Goal: Task Accomplishment & Management: Complete application form

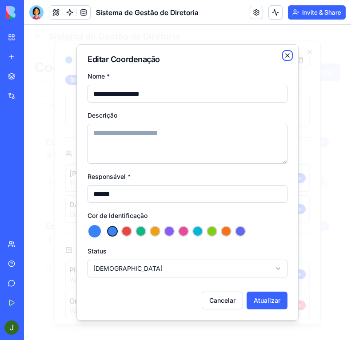
click at [289, 52] on icon "button" at bounding box center [287, 55] width 7 height 7
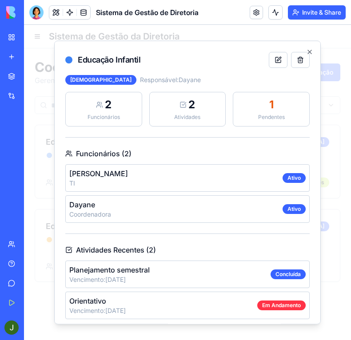
click at [179, 182] on div "Jairo TI Ativo" at bounding box center [187, 178] width 244 height 28
click at [183, 181] on div "Jairo TI Ativo" at bounding box center [187, 178] width 244 height 28
click at [306, 50] on icon "button" at bounding box center [309, 51] width 7 height 7
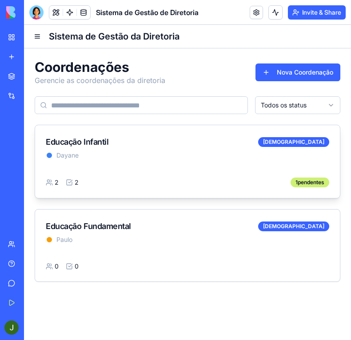
click at [115, 155] on div "Dayane" at bounding box center [187, 155] width 283 height 9
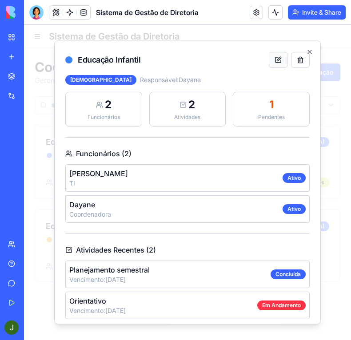
click at [272, 58] on button at bounding box center [278, 60] width 19 height 16
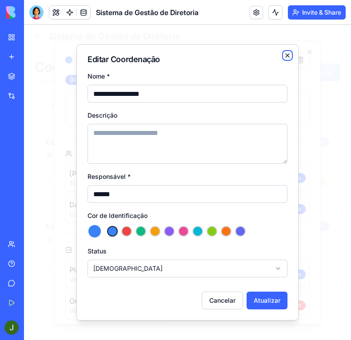
click at [289, 56] on icon "button" at bounding box center [287, 55] width 7 height 7
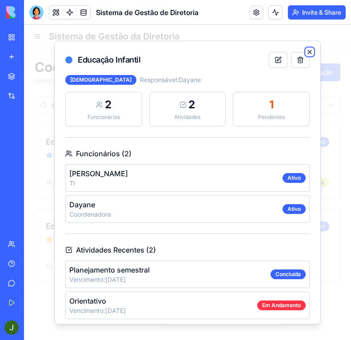
click at [306, 52] on icon "button" at bounding box center [309, 51] width 7 height 7
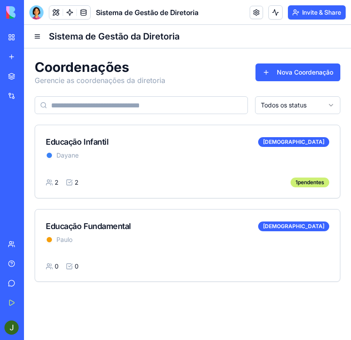
click at [35, 35] on div at bounding box center [187, 32] width 327 height 14
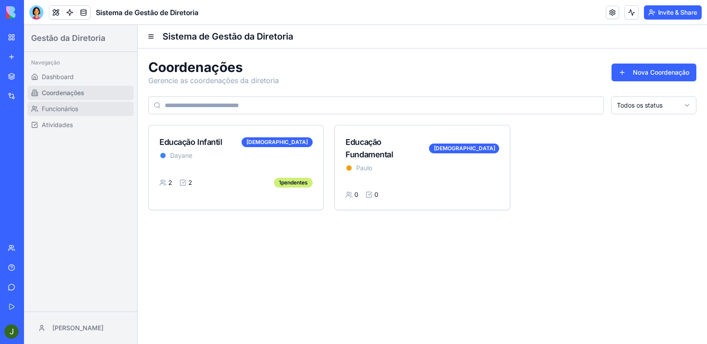
click at [64, 105] on span "Funcionários" at bounding box center [60, 108] width 36 height 9
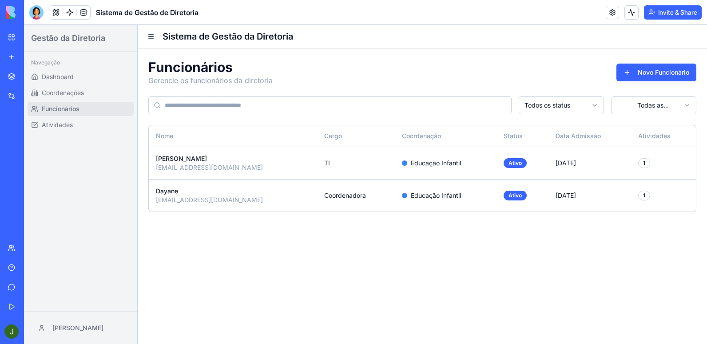
click at [441, 107] on html "Gestão da Diretoria Navegação Dashboard Coordenações Funcionários Atividades Ja…" at bounding box center [365, 184] width 683 height 319
click at [441, 103] on html "Gestão da Diretoria Navegação Dashboard Coordenações Funcionários Atividades Ja…" at bounding box center [365, 184] width 683 height 319
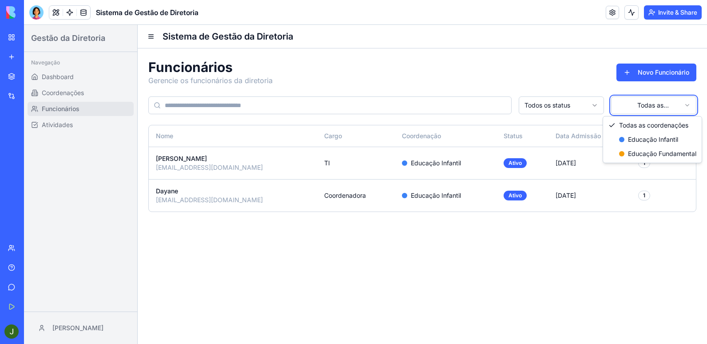
click at [441, 103] on html "Gestão da Diretoria Navegação Dashboard Coordenações Funcionários Atividades Ja…" at bounding box center [365, 184] width 683 height 319
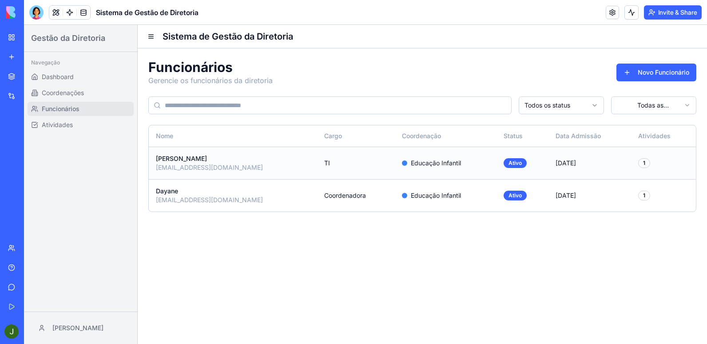
click at [441, 166] on div "1" at bounding box center [644, 163] width 12 height 10
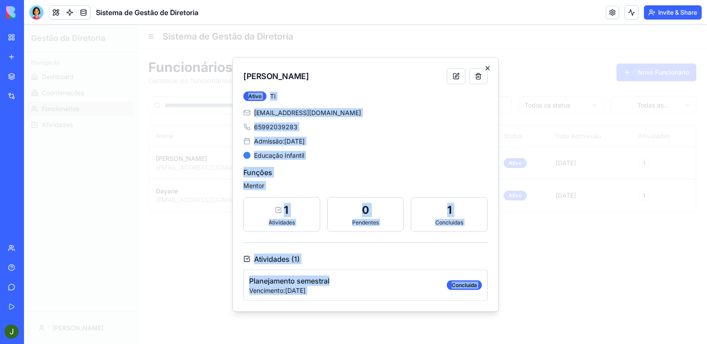
click at [441, 67] on div "Jairo Ativo TI jairo.coelho73@gmail.com 65992039283 Admissão: 21/09/2025 Educaç…" at bounding box center [365, 184] width 266 height 254
click at [441, 67] on icon "button" at bounding box center [487, 68] width 7 height 7
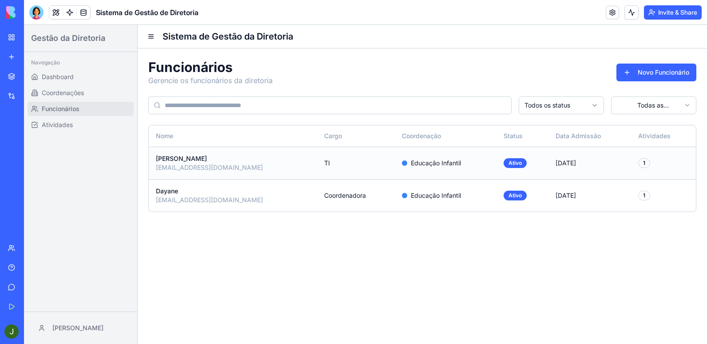
click at [402, 159] on div "Educação Infantil" at bounding box center [445, 163] width 87 height 9
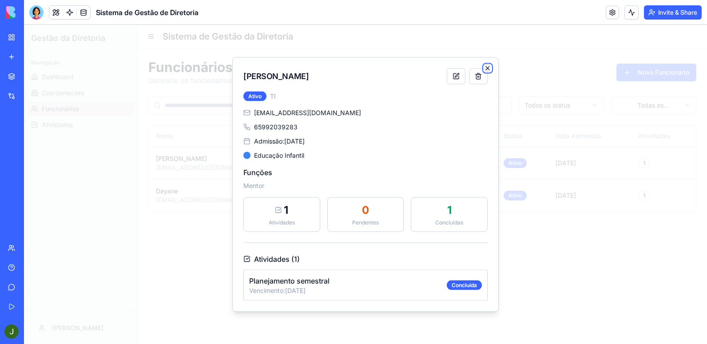
click at [441, 68] on icon "button" at bounding box center [487, 68] width 7 height 7
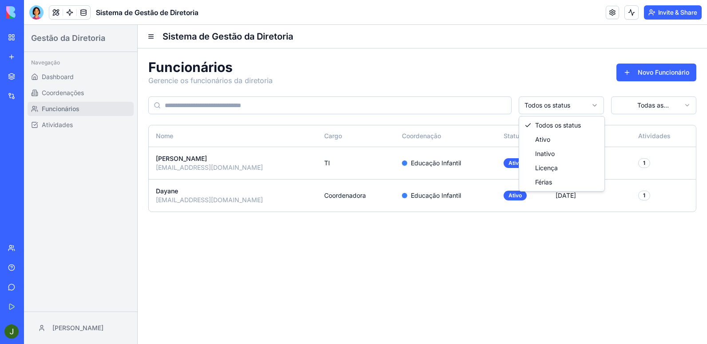
click at [441, 103] on html "Gestão da Diretoria Navegação Dashboard Coordenações Funcionários Atividades Ja…" at bounding box center [365, 184] width 683 height 319
click at [441, 101] on html "Gestão da Diretoria Navegação Dashboard Coordenações Funcionários Atividades Ja…" at bounding box center [365, 184] width 683 height 319
click at [441, 112] on html "Gestão da Diretoria Navegação Dashboard Coordenações Funcionários Atividades Ja…" at bounding box center [365, 184] width 683 height 319
click at [441, 107] on html "Gestão da Diretoria Navegação Dashboard Coordenações Funcionários Atividades Ja…" at bounding box center [365, 184] width 683 height 319
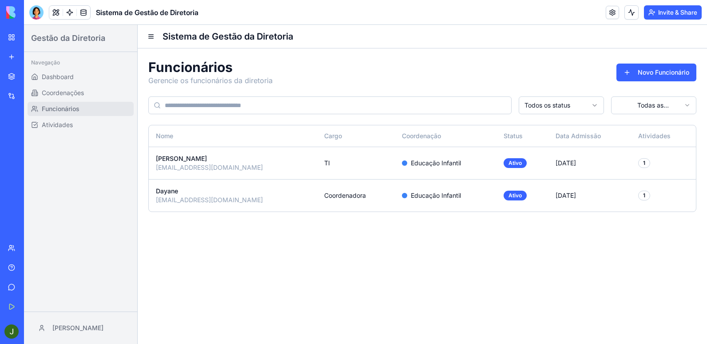
click at [441, 106] on html "Gestão da Diretoria Navegação Dashboard Coordenações Funcionários Atividades Ja…" at bounding box center [365, 184] width 683 height 319
click at [441, 100] on html "Gestão da Diretoria Navegação Dashboard Coordenações Funcionários Atividades Ja…" at bounding box center [365, 184] width 683 height 319
click at [441, 103] on html "Gestão da Diretoria Navegação Dashboard Coordenações Funcionários Atividades Ja…" at bounding box center [365, 184] width 683 height 319
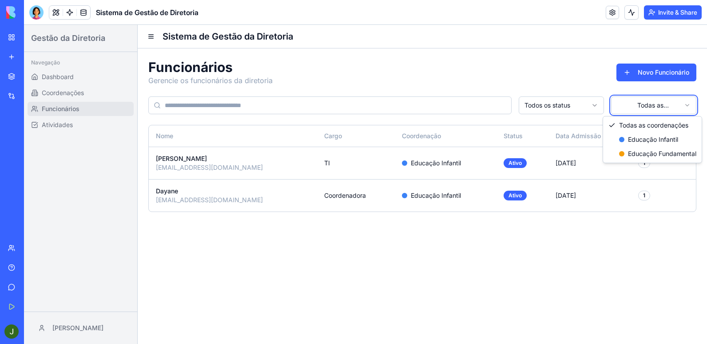
click at [441, 100] on html "Gestão da Diretoria Navegação Dashboard Coordenações Funcionários Atividades Ja…" at bounding box center [365, 184] width 683 height 319
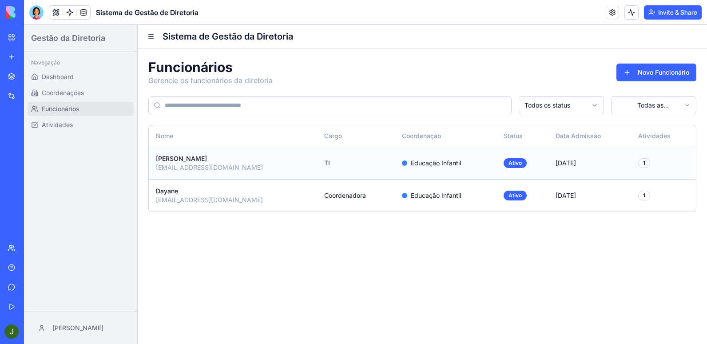
click at [218, 164] on div "[EMAIL_ADDRESS][DOMAIN_NAME]" at bounding box center [233, 167] width 154 height 9
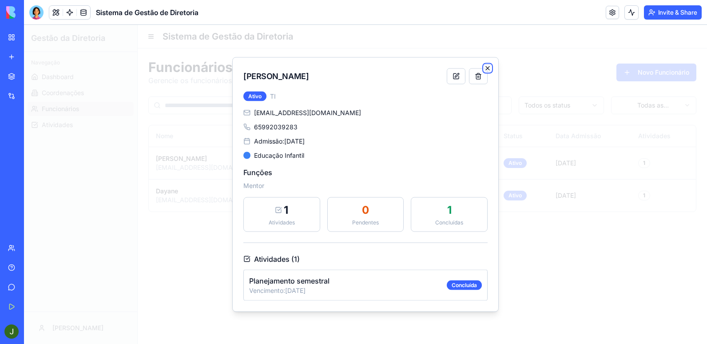
click at [441, 69] on icon "button" at bounding box center [487, 68] width 7 height 7
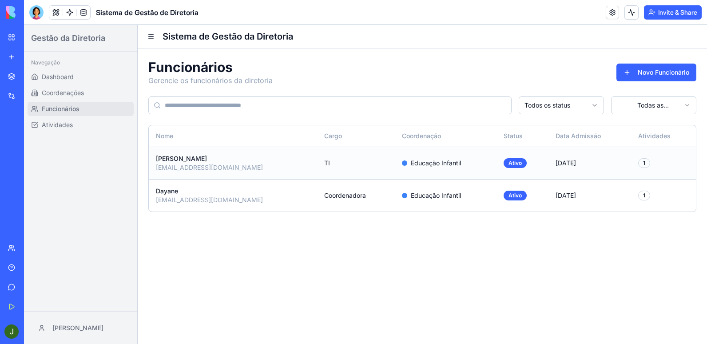
click at [317, 168] on td "TI" at bounding box center [356, 163] width 78 height 32
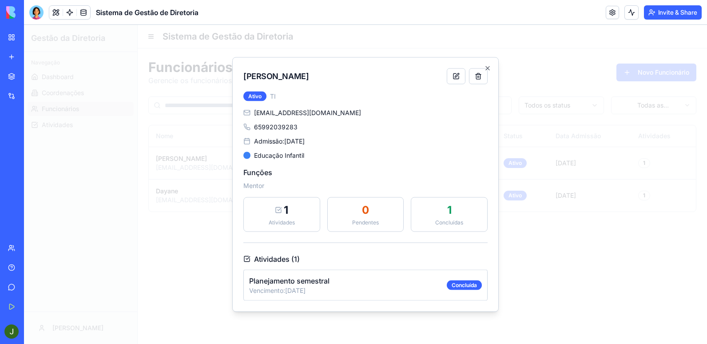
click at [441, 63] on div "Jairo Ativo TI jairo.coelho73@gmail.com 65992039283 Admissão: 21/09/2025 Educaç…" at bounding box center [365, 184] width 266 height 254
click at [441, 67] on icon "button" at bounding box center [488, 69] width 4 height 4
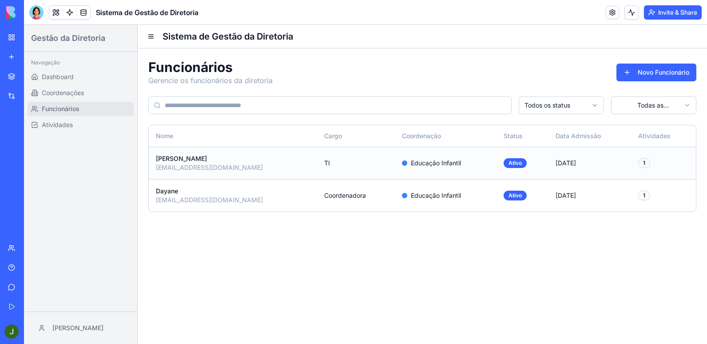
click at [211, 168] on div "[EMAIL_ADDRESS][DOMAIN_NAME]" at bounding box center [233, 167] width 154 height 9
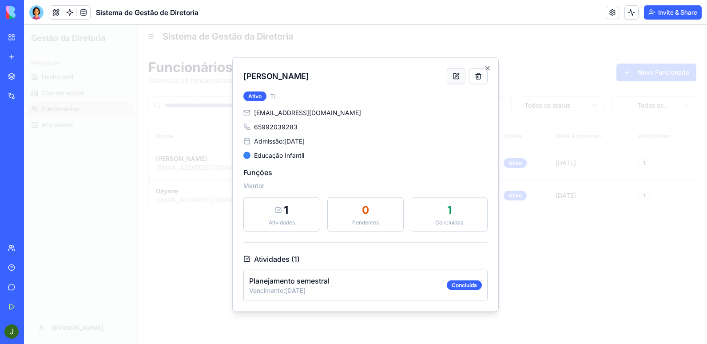
click at [441, 77] on button at bounding box center [456, 76] width 19 height 16
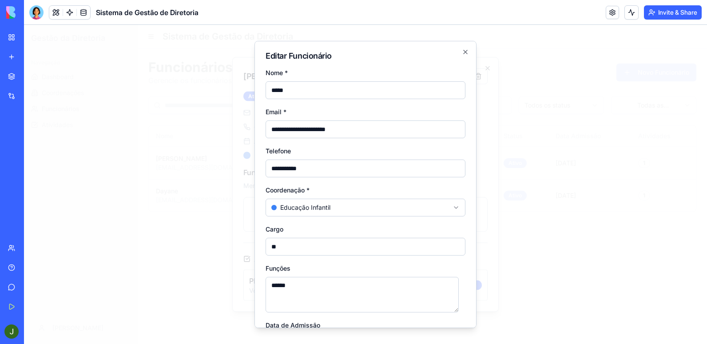
click at [314, 203] on body "**********" at bounding box center [365, 184] width 683 height 319
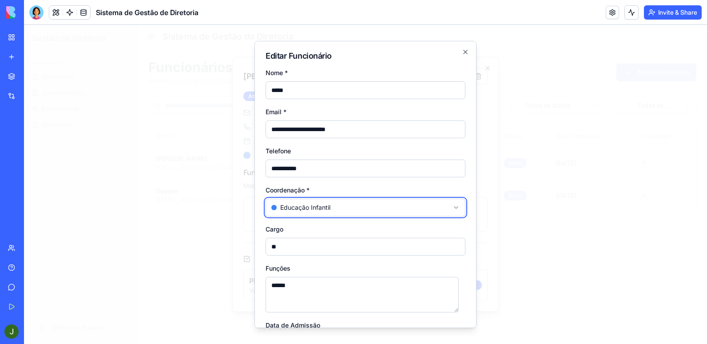
click at [314, 203] on body "**********" at bounding box center [365, 184] width 683 height 319
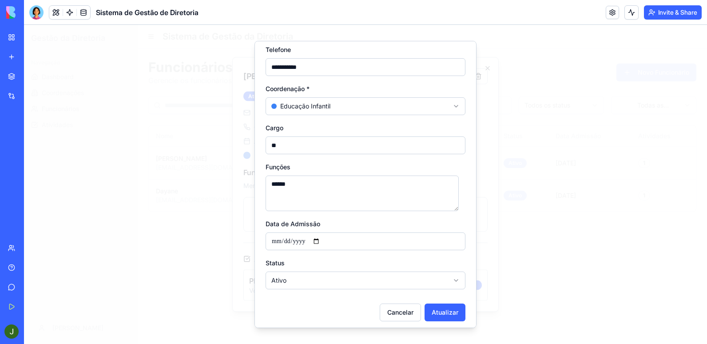
scroll to position [106, 0]
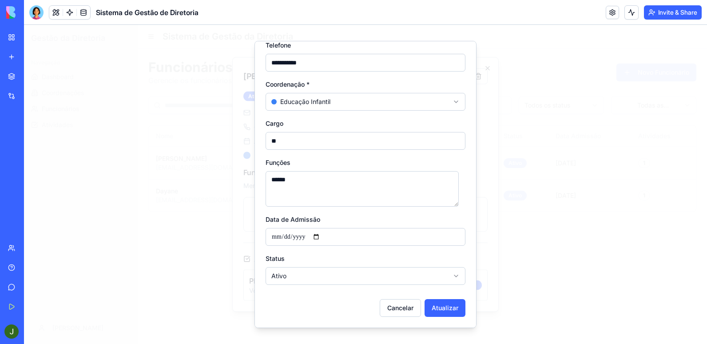
click at [441, 133] on div at bounding box center [365, 184] width 683 height 319
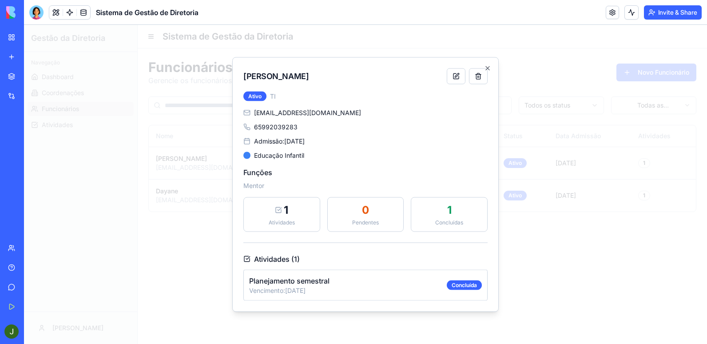
click at [441, 73] on div "Jairo Ativo TI jairo.coelho73@gmail.com 65992039283 Admissão: 21/09/2025 Educaç…" at bounding box center [365, 184] width 266 height 254
click at [441, 69] on icon "button" at bounding box center [488, 69] width 4 height 4
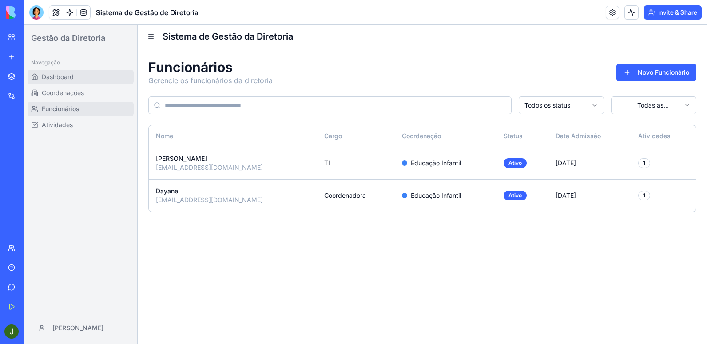
click at [53, 75] on span "Dashboard" at bounding box center [58, 76] width 32 height 9
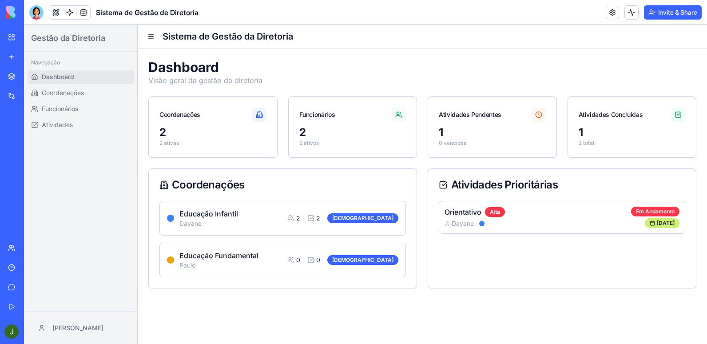
drag, startPoint x: 518, startPoint y: 7, endPoint x: 465, endPoint y: 14, distance: 53.8
click at [441, 14] on header "Sistema de Gestão de Diretoria Invite & Share" at bounding box center [365, 12] width 683 height 25
click at [441, 14] on font "Convide & Compartilhe" at bounding box center [664, 12] width 65 height 9
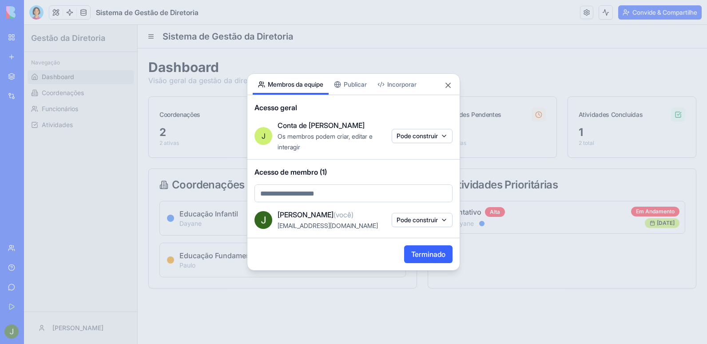
click at [427, 253] on button "Terminado" at bounding box center [428, 254] width 48 height 18
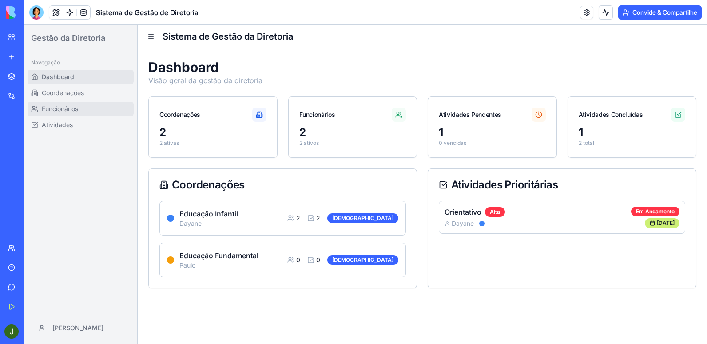
click at [66, 110] on span "Funcionários" at bounding box center [60, 108] width 36 height 9
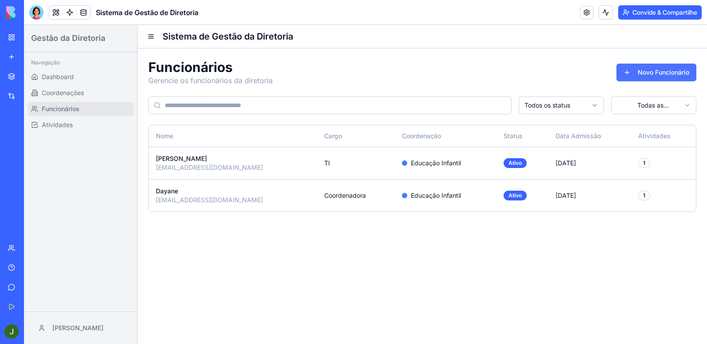
click at [441, 72] on button "Novo Funcionário" at bounding box center [656, 73] width 80 height 18
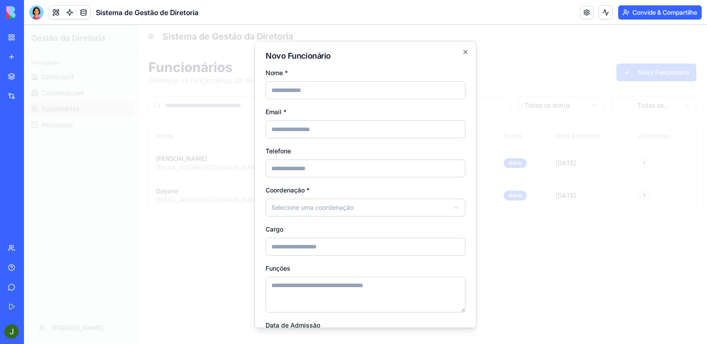
click at [294, 90] on input "Nome *" at bounding box center [366, 90] width 200 height 18
type input "*****"
type input "**********"
click at [286, 126] on input "Email *" at bounding box center [366, 129] width 200 height 18
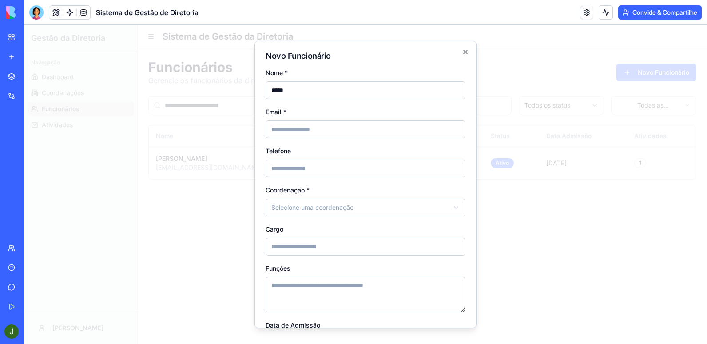
click at [286, 126] on input "Email *" at bounding box center [366, 129] width 200 height 18
drag, startPoint x: 297, startPoint y: 133, endPoint x: 225, endPoint y: 123, distance: 72.7
click at [225, 123] on body "**********" at bounding box center [365, 184] width 683 height 319
click at [392, 131] on input "*****" at bounding box center [366, 129] width 200 height 18
click at [373, 128] on input "*****" at bounding box center [366, 129] width 200 height 18
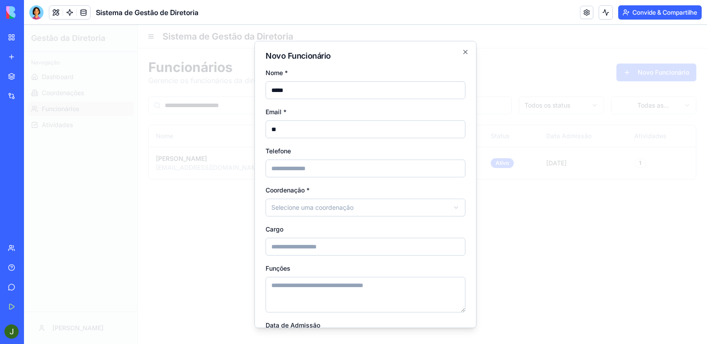
type input "*"
paste input "**********"
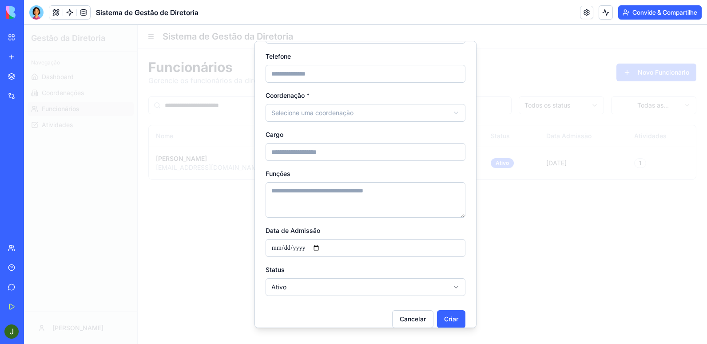
scroll to position [106, 0]
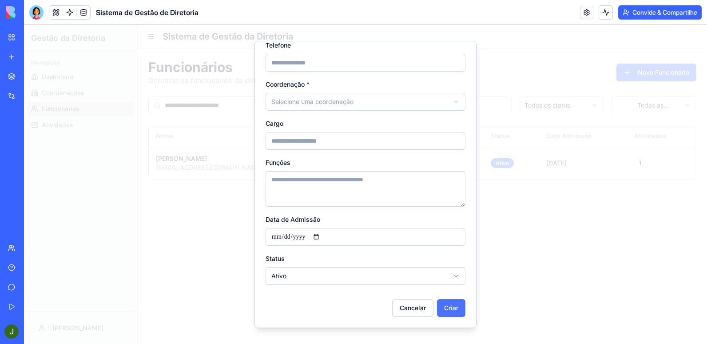
type input "**********"
click at [441, 307] on button "Criar" at bounding box center [451, 308] width 28 height 18
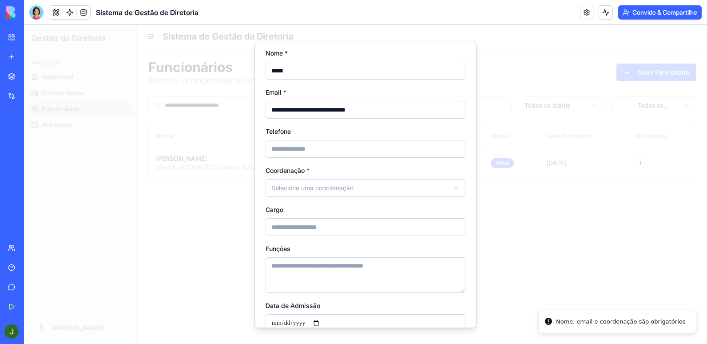
scroll to position [17, 0]
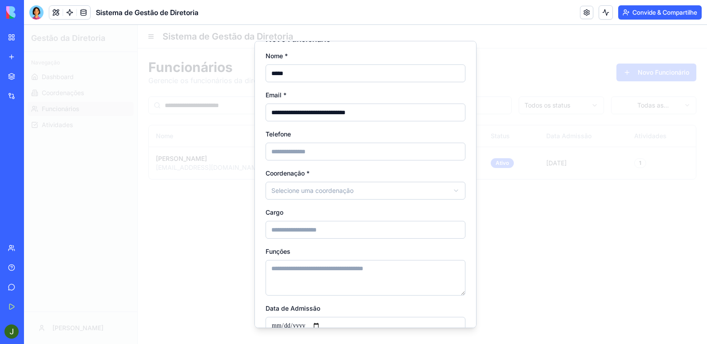
click at [298, 151] on input "Telefone" at bounding box center [366, 152] width 200 height 18
type input "**********"
click at [290, 192] on body "**********" at bounding box center [365, 184] width 683 height 319
click at [286, 229] on input "Cargo" at bounding box center [366, 230] width 200 height 18
type input "**"
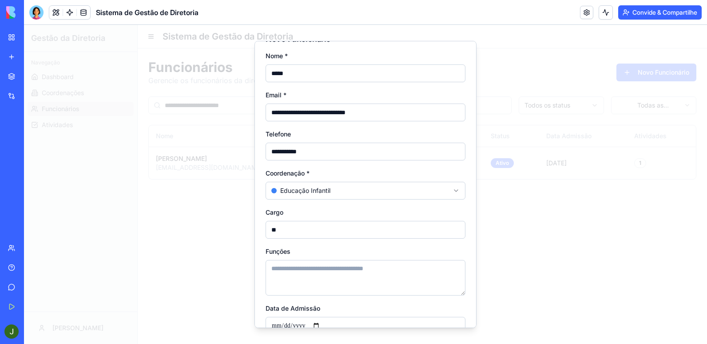
click at [307, 268] on textarea "Funções" at bounding box center [366, 278] width 200 height 36
type textarea "*"
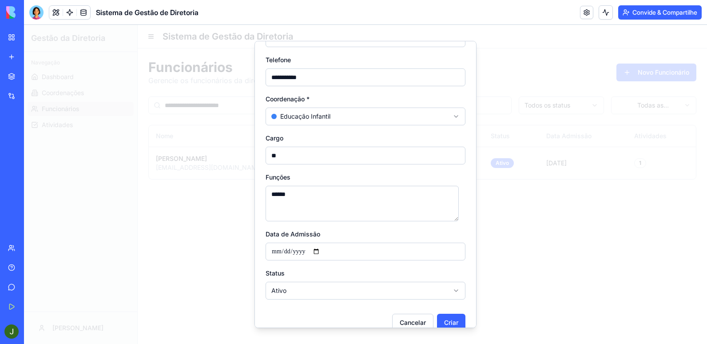
scroll to position [106, 0]
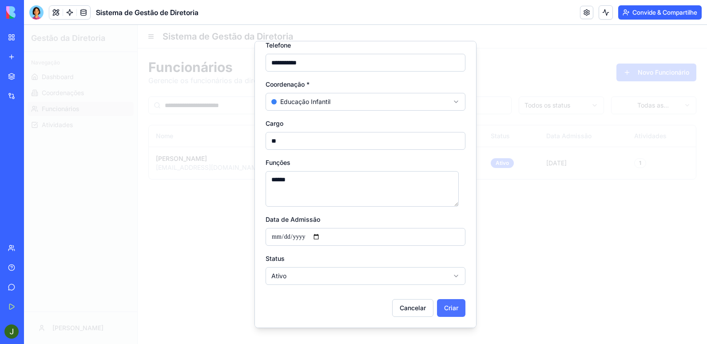
type textarea "******"
click at [441, 306] on button "Criar" at bounding box center [451, 308] width 28 height 18
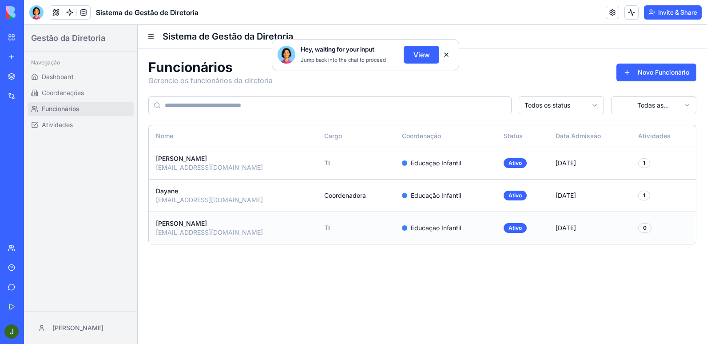
click at [227, 229] on div "jairo.coelho@sme.cuiaba.mt.gov.br" at bounding box center [233, 232] width 154 height 9
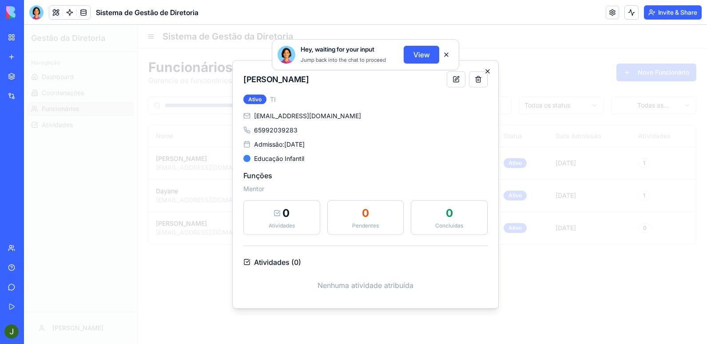
click at [490, 73] on icon "button" at bounding box center [487, 71] width 7 height 7
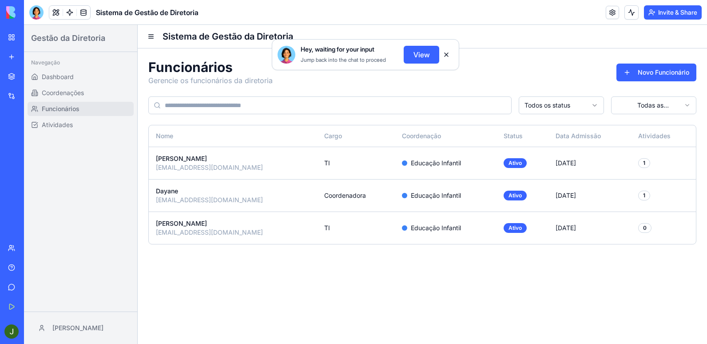
click at [447, 52] on button at bounding box center [446, 55] width 14 height 14
click at [664, 13] on button "Invite & Share" at bounding box center [673, 12] width 58 height 14
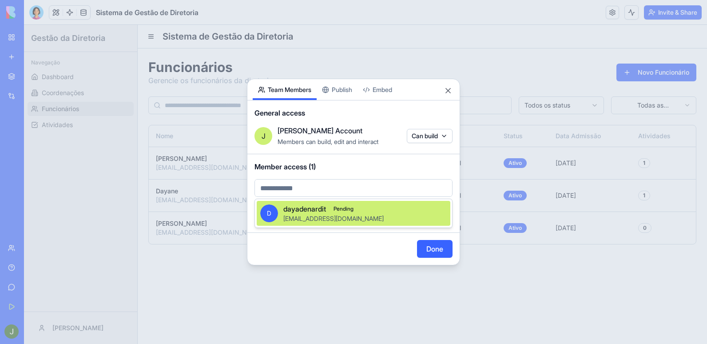
drag, startPoint x: 304, startPoint y: 185, endPoint x: 297, endPoint y: 185, distance: 7.1
click at [297, 185] on div at bounding box center [353, 172] width 707 height 344
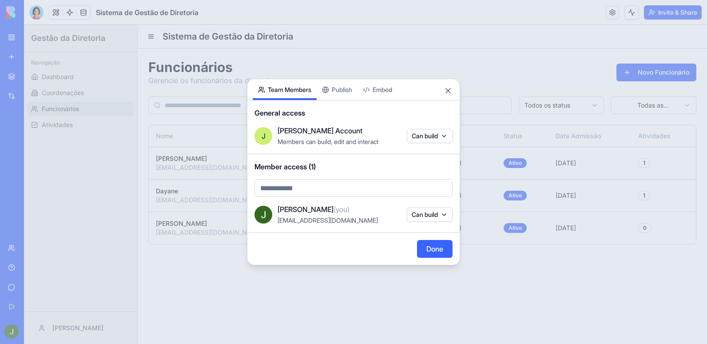
click at [367, 164] on span "Member access (1)" at bounding box center [353, 166] width 198 height 11
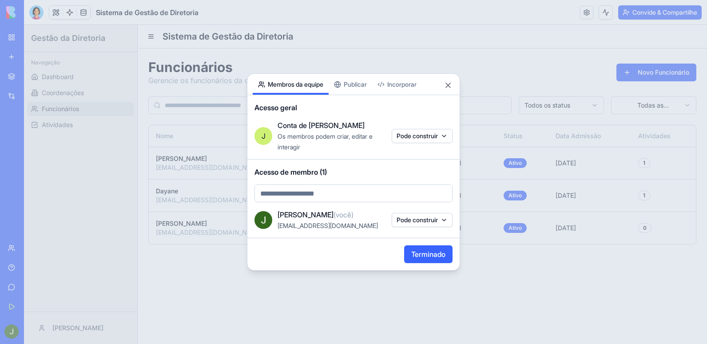
click at [417, 219] on font "Pode construir" at bounding box center [417, 219] width 41 height 9
click at [417, 219] on body "BETA Meu espaço de trabalho Novo aplicativo Mercado Integrações Recente Planeja…" at bounding box center [353, 172] width 707 height 344
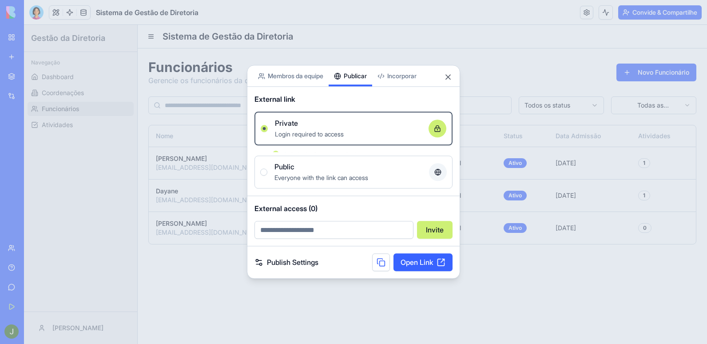
click at [354, 82] on div "Compartilhar aplicativo Membros da equipe Publicar Incorporar External link Pri…" at bounding box center [353, 172] width 213 height 214
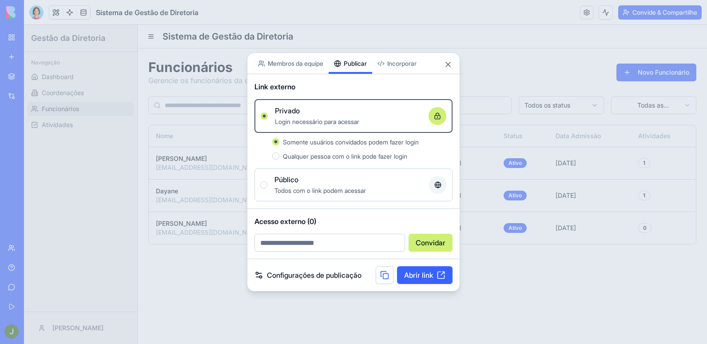
click at [345, 274] on font "Configurações de publicação" at bounding box center [314, 275] width 95 height 11
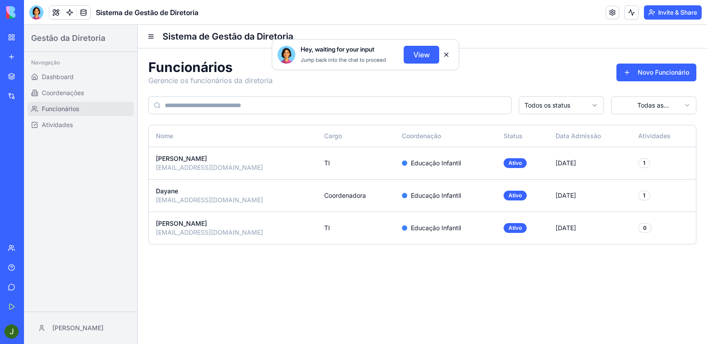
click at [671, 16] on button "Invite & Share" at bounding box center [673, 12] width 58 height 14
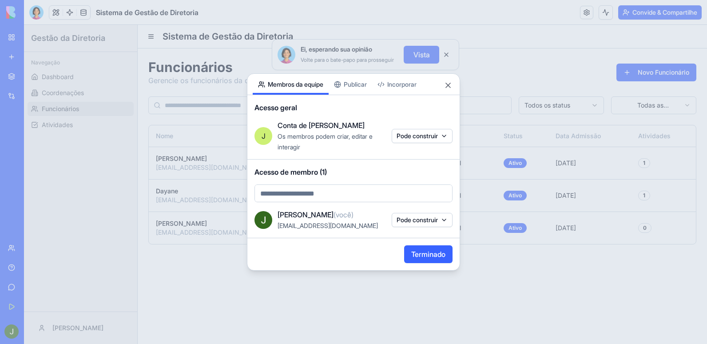
click at [358, 82] on div "Compartilhar aplicativo Membros da equipe Publicar Incorporar Acesso geral J Co…" at bounding box center [353, 171] width 213 height 197
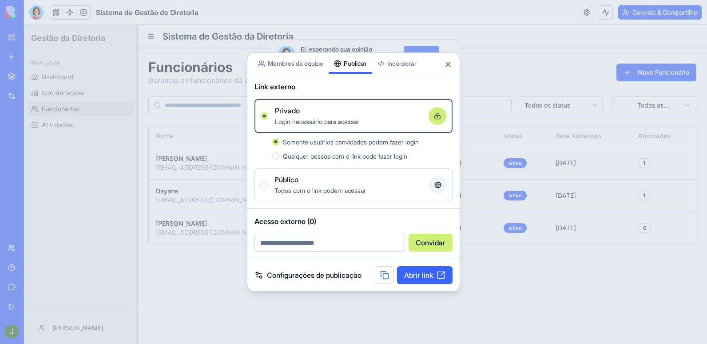
click at [322, 246] on input "email" at bounding box center [329, 243] width 151 height 18
type input "**********"
click at [436, 242] on button "Convidar" at bounding box center [431, 243] width 44 height 18
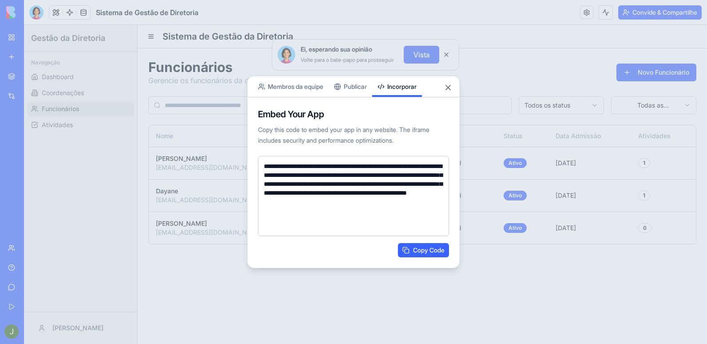
click at [397, 52] on body "**********" at bounding box center [353, 172] width 707 height 344
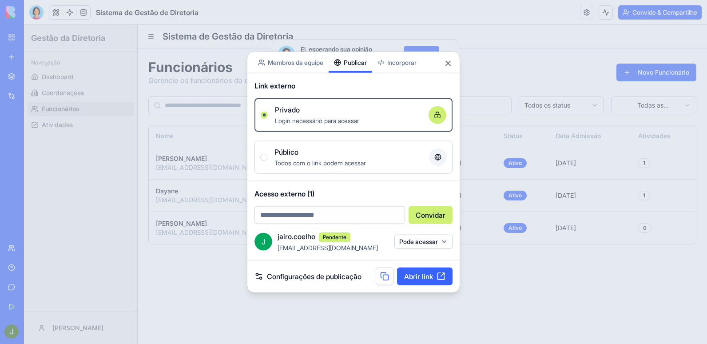
click at [344, 86] on div "Compartilhar aplicativo Membros da equipe Publicar Incorporar Link externo Priv…" at bounding box center [353, 172] width 213 height 241
